Goal: Transaction & Acquisition: Obtain resource

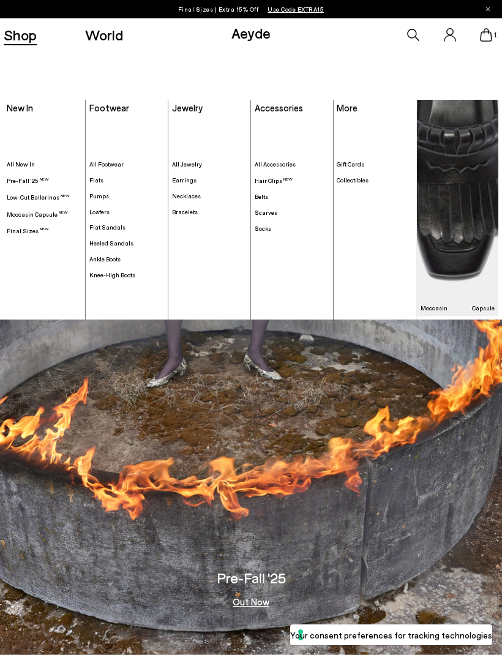
click at [101, 214] on span "Loafers" at bounding box center [99, 211] width 20 height 7
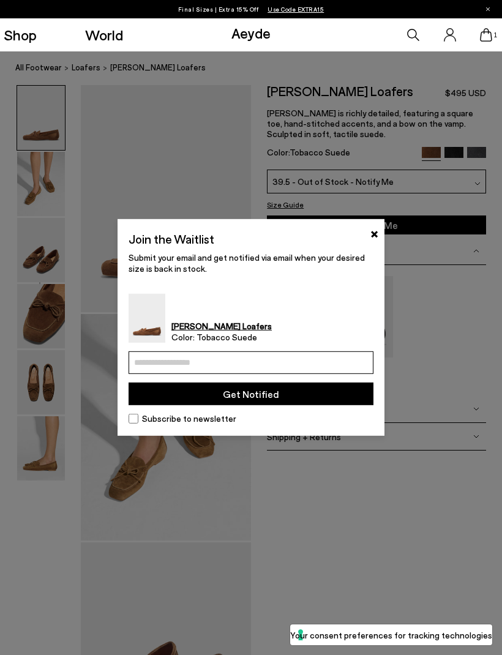
click at [294, 366] on input "email" at bounding box center [251, 362] width 245 height 23
type input "**********"
